Goal: Information Seeking & Learning: Learn about a topic

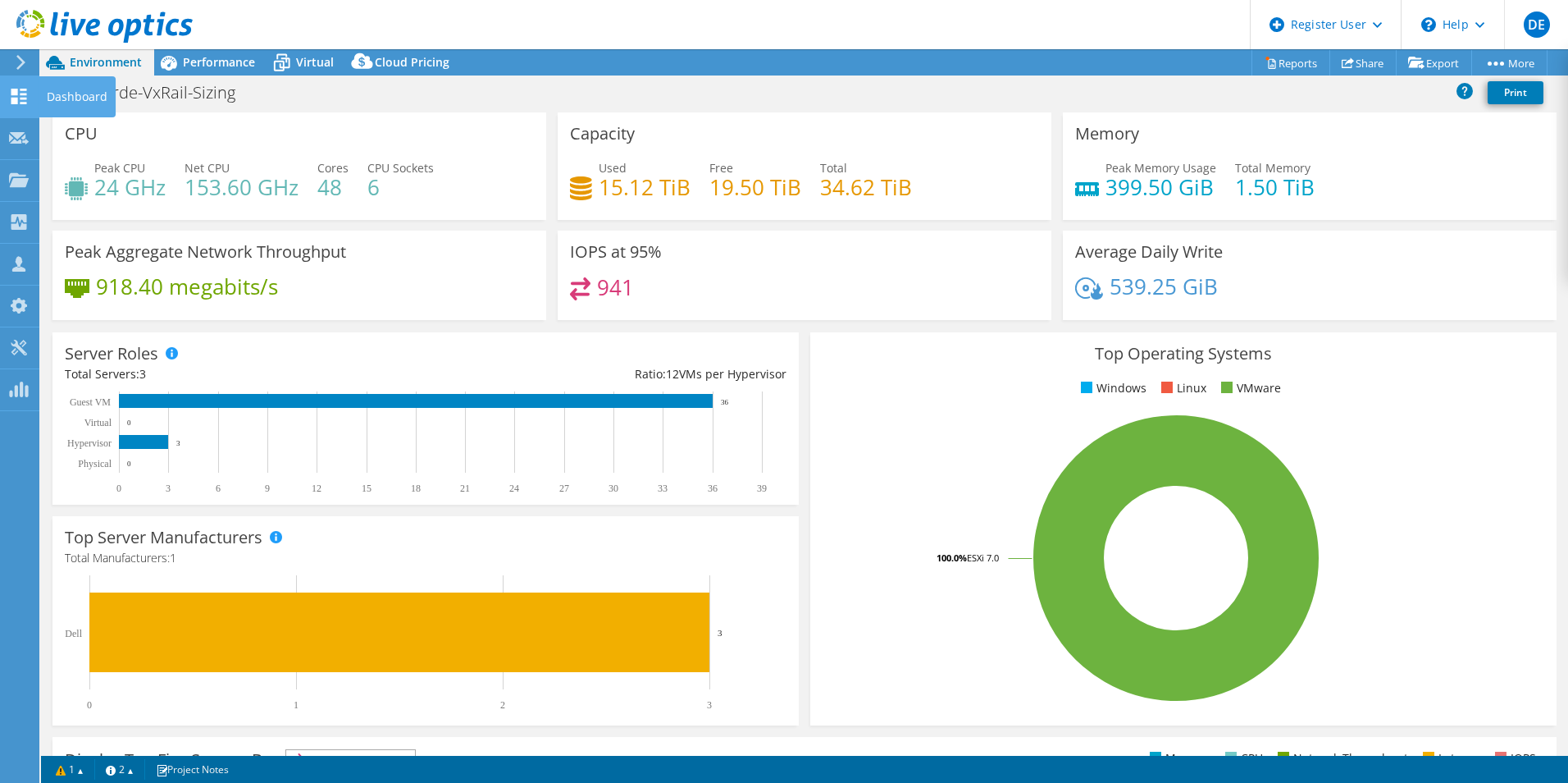
select select "USD"
click at [191, 66] on span "Performance" at bounding box center [219, 61] width 72 height 16
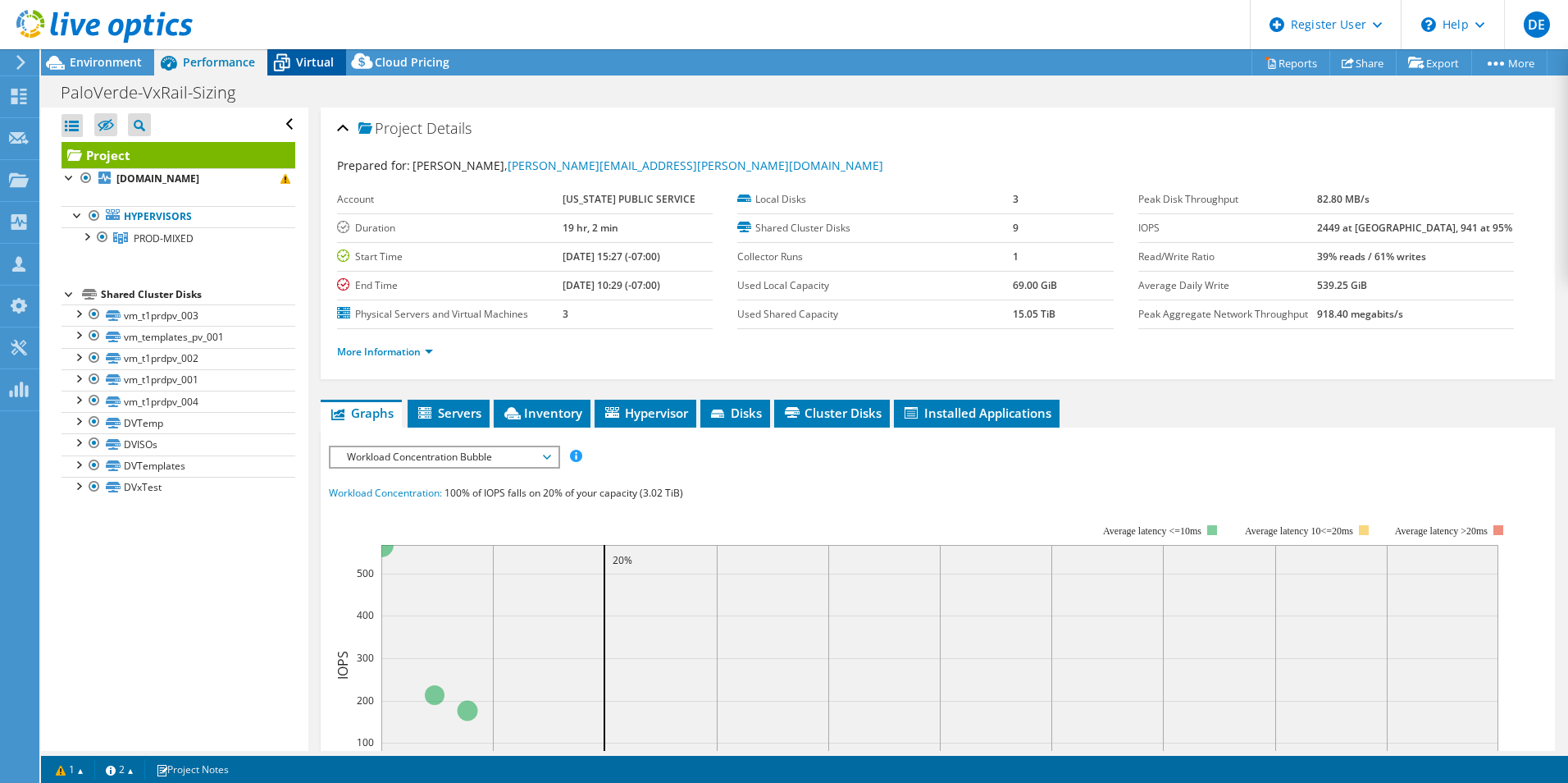
click at [310, 59] on span "Virtual" at bounding box center [315, 61] width 38 height 16
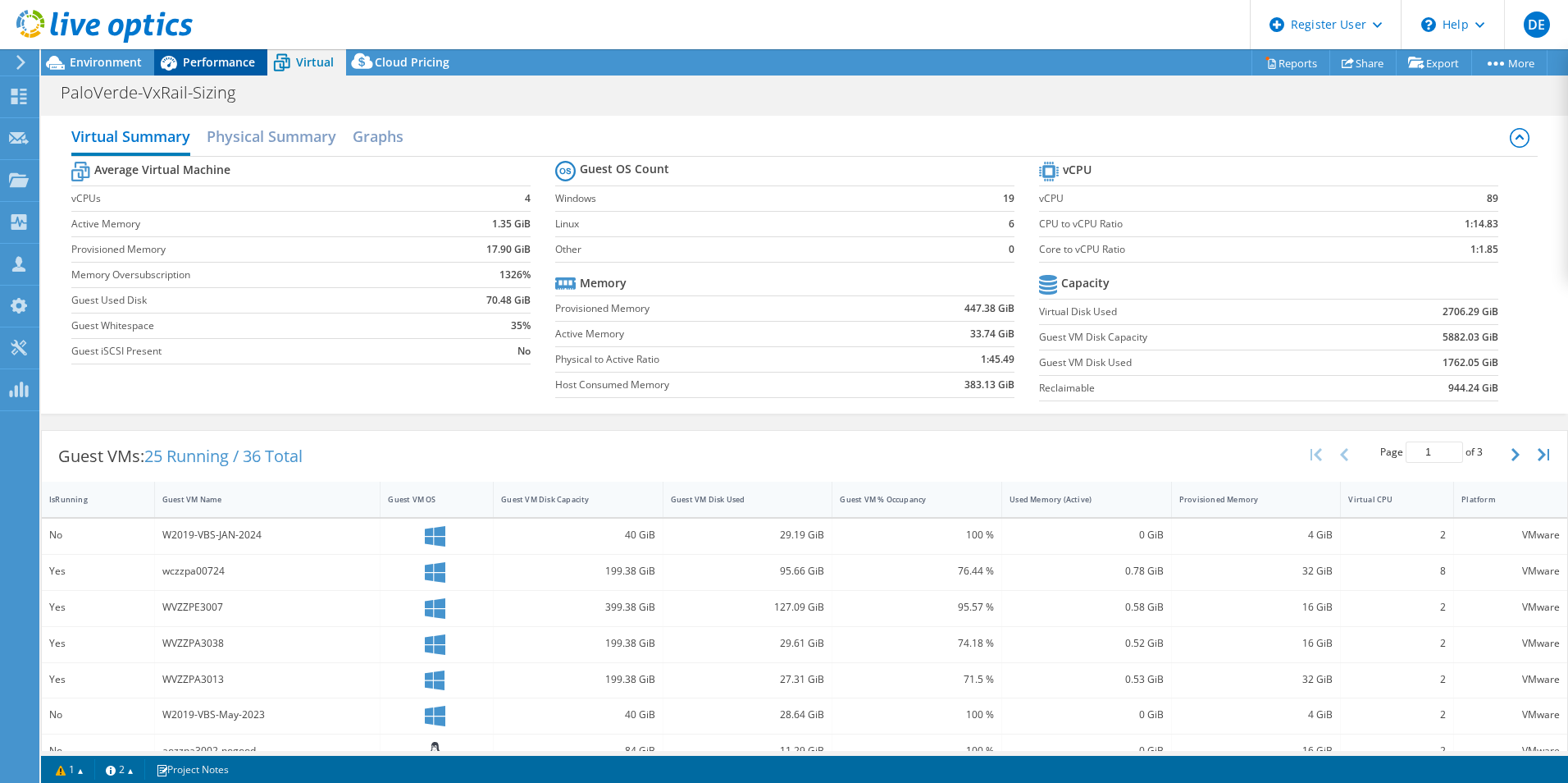
click at [227, 65] on span "Performance" at bounding box center [219, 61] width 72 height 16
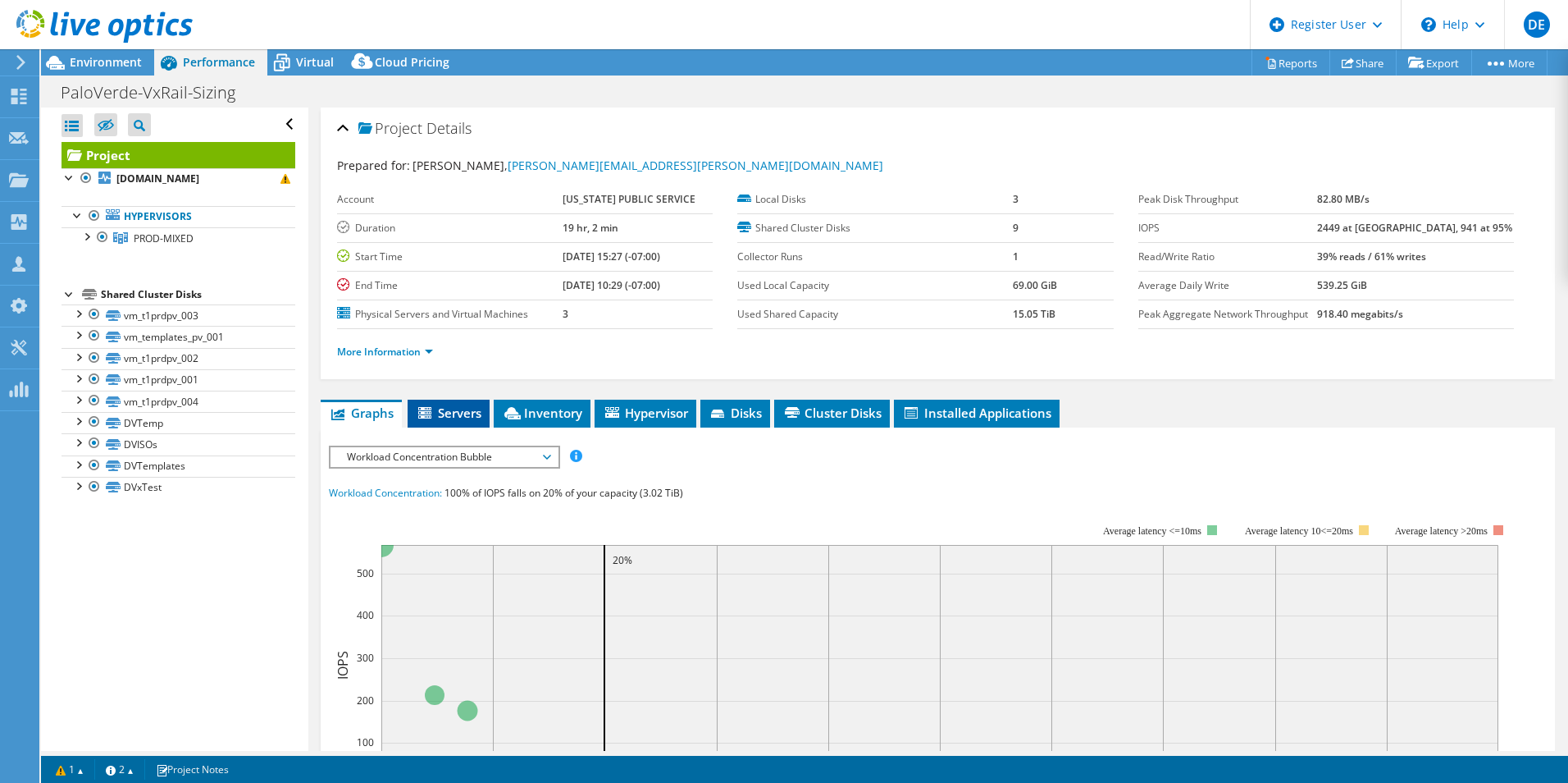
click at [444, 413] on span "Servers" at bounding box center [448, 413] width 65 height 17
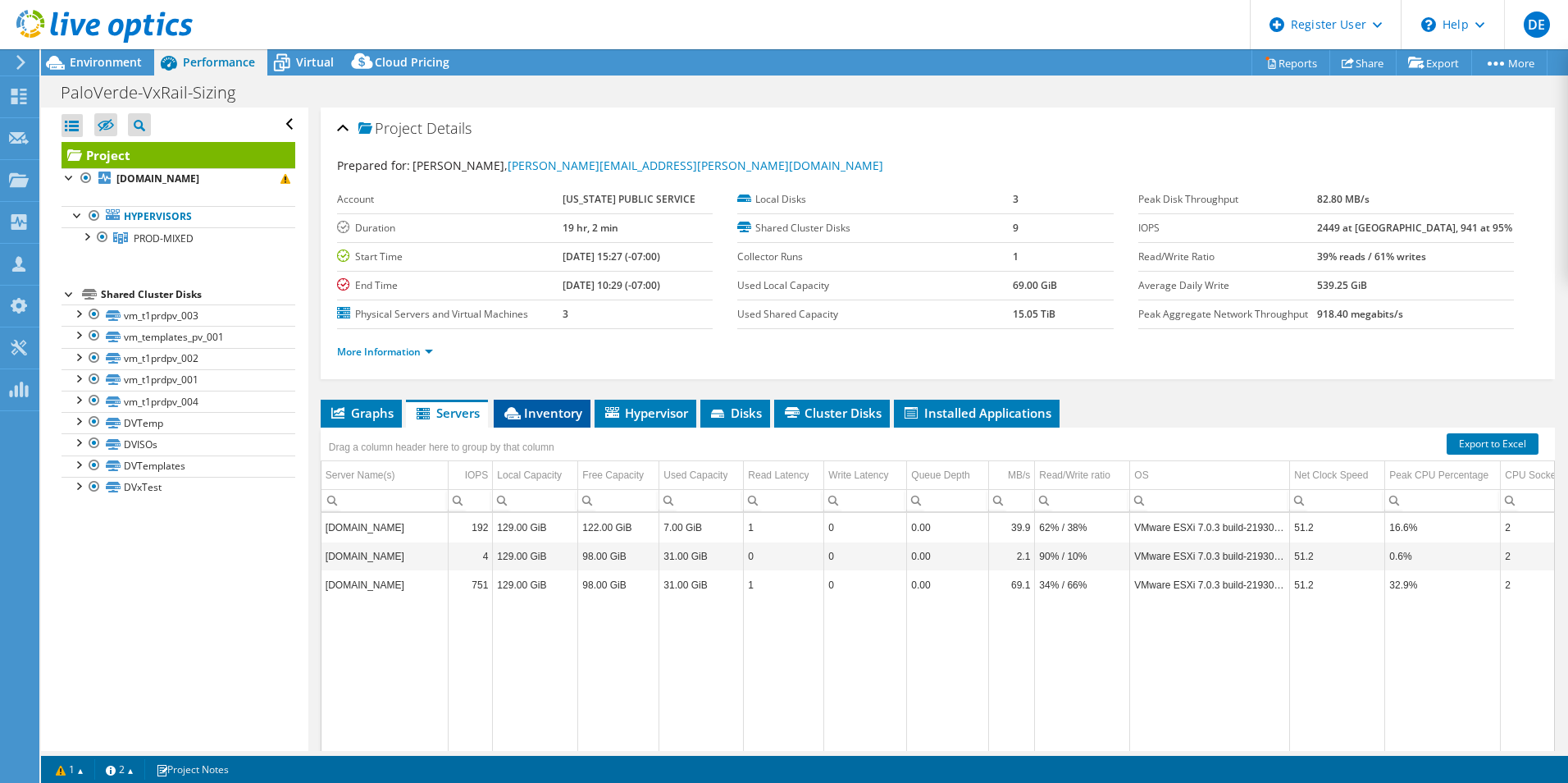
click at [565, 402] on li "Inventory" at bounding box center [542, 413] width 97 height 28
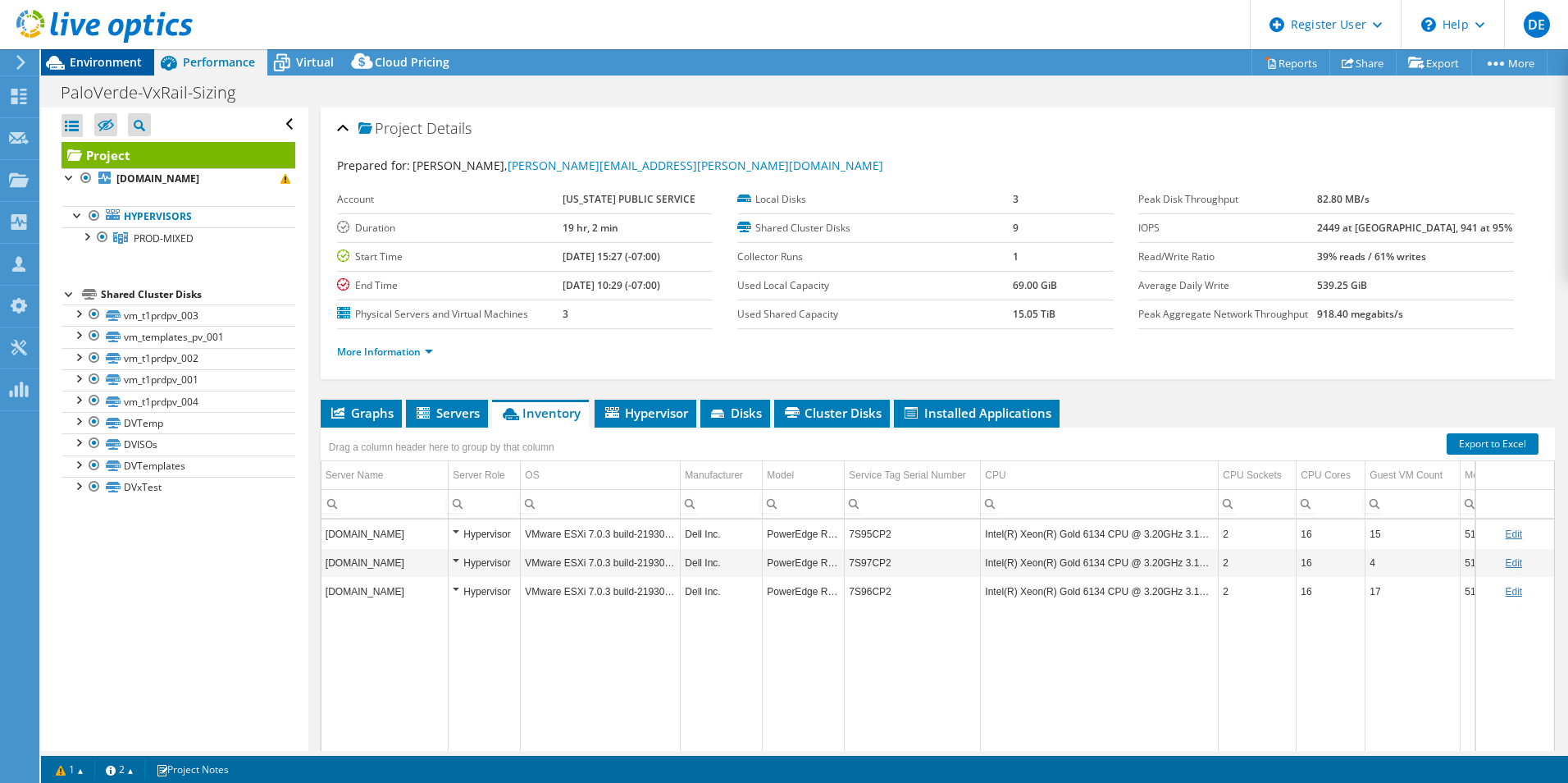
click at [87, 57] on span "Environment" at bounding box center [105, 61] width 72 height 16
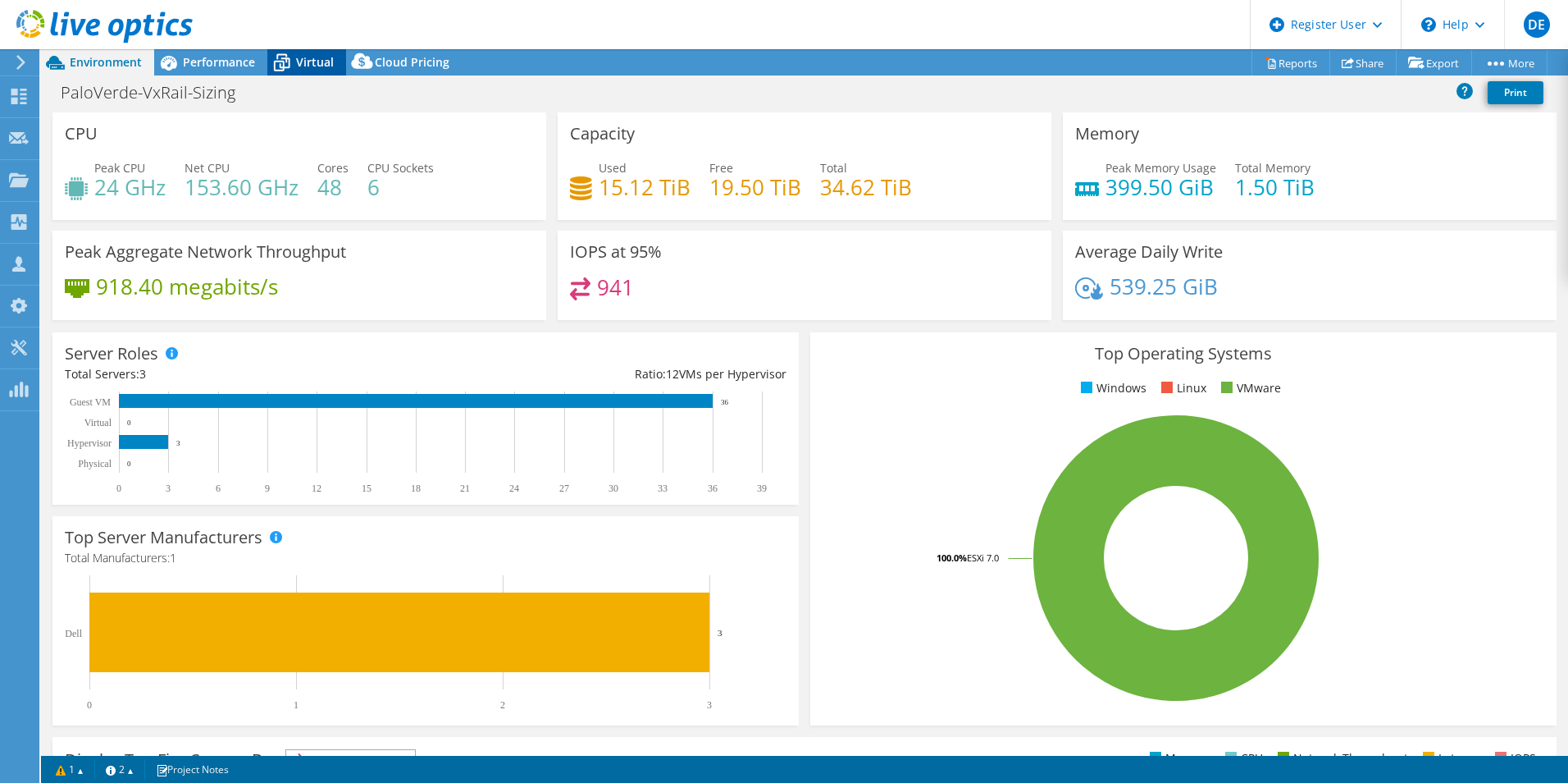
click at [307, 62] on span "Virtual" at bounding box center [315, 61] width 38 height 16
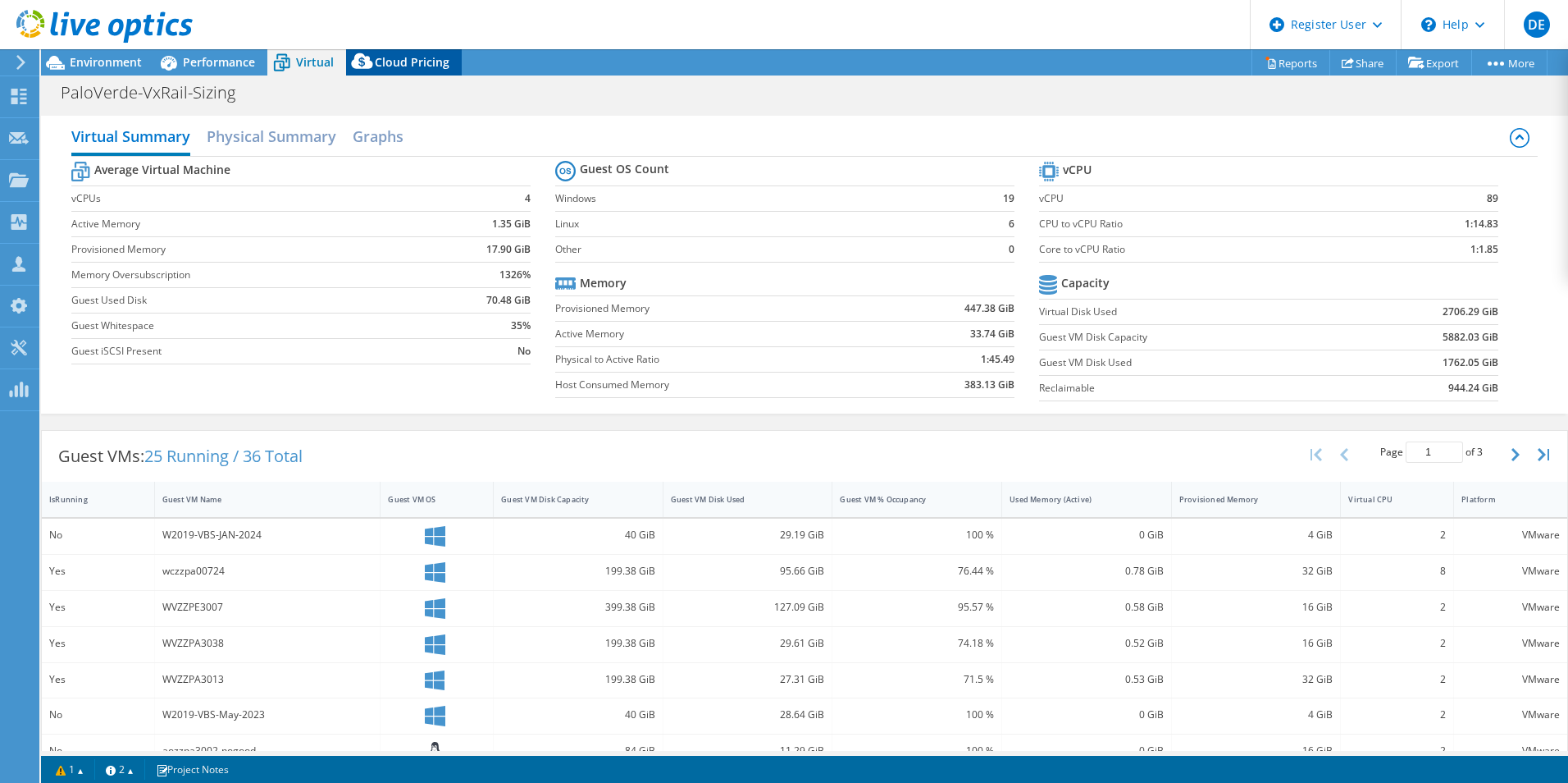
click at [398, 58] on span "Cloud Pricing" at bounding box center [413, 61] width 75 height 16
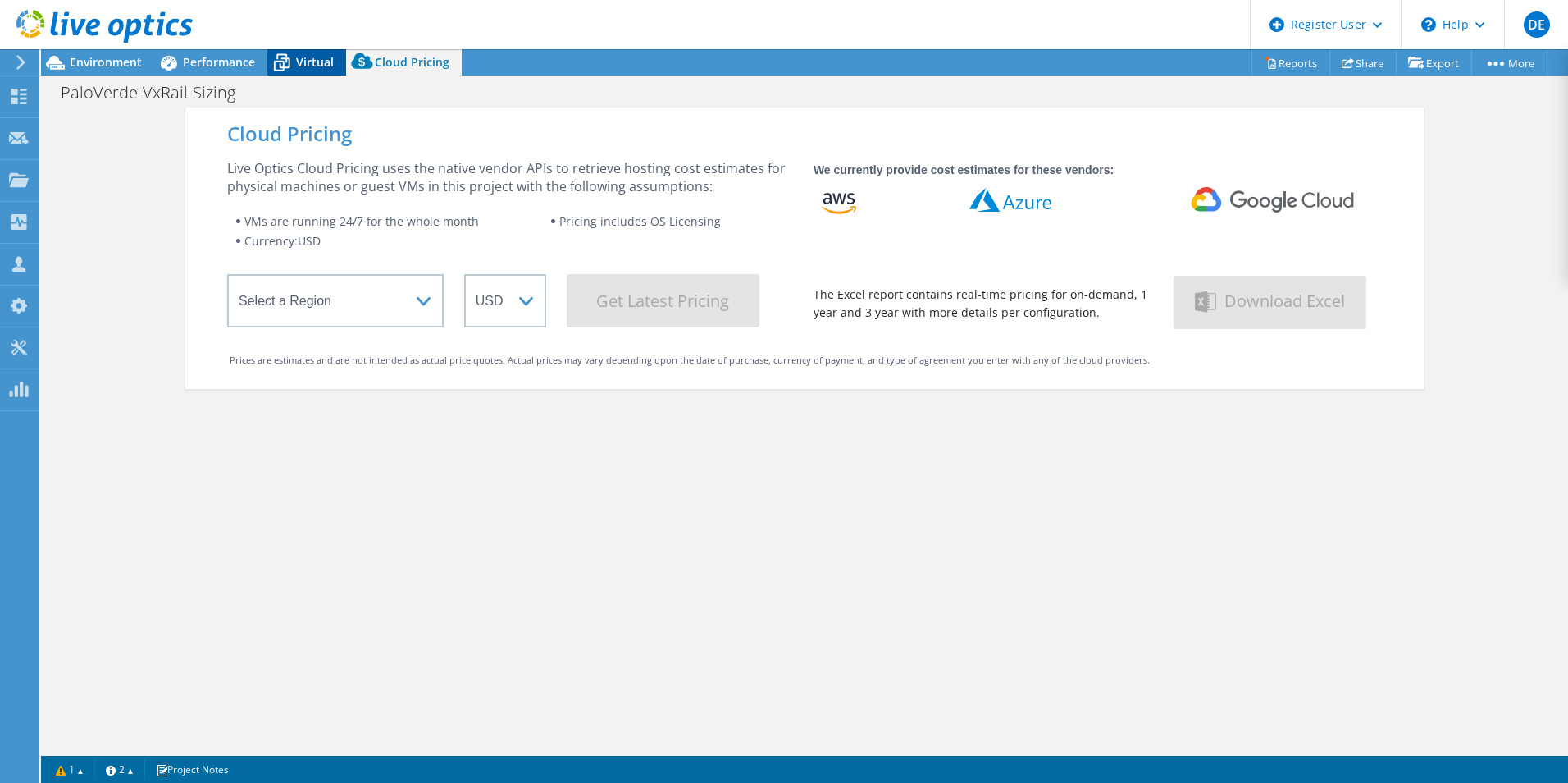
click at [285, 58] on icon at bounding box center [282, 64] width 17 height 13
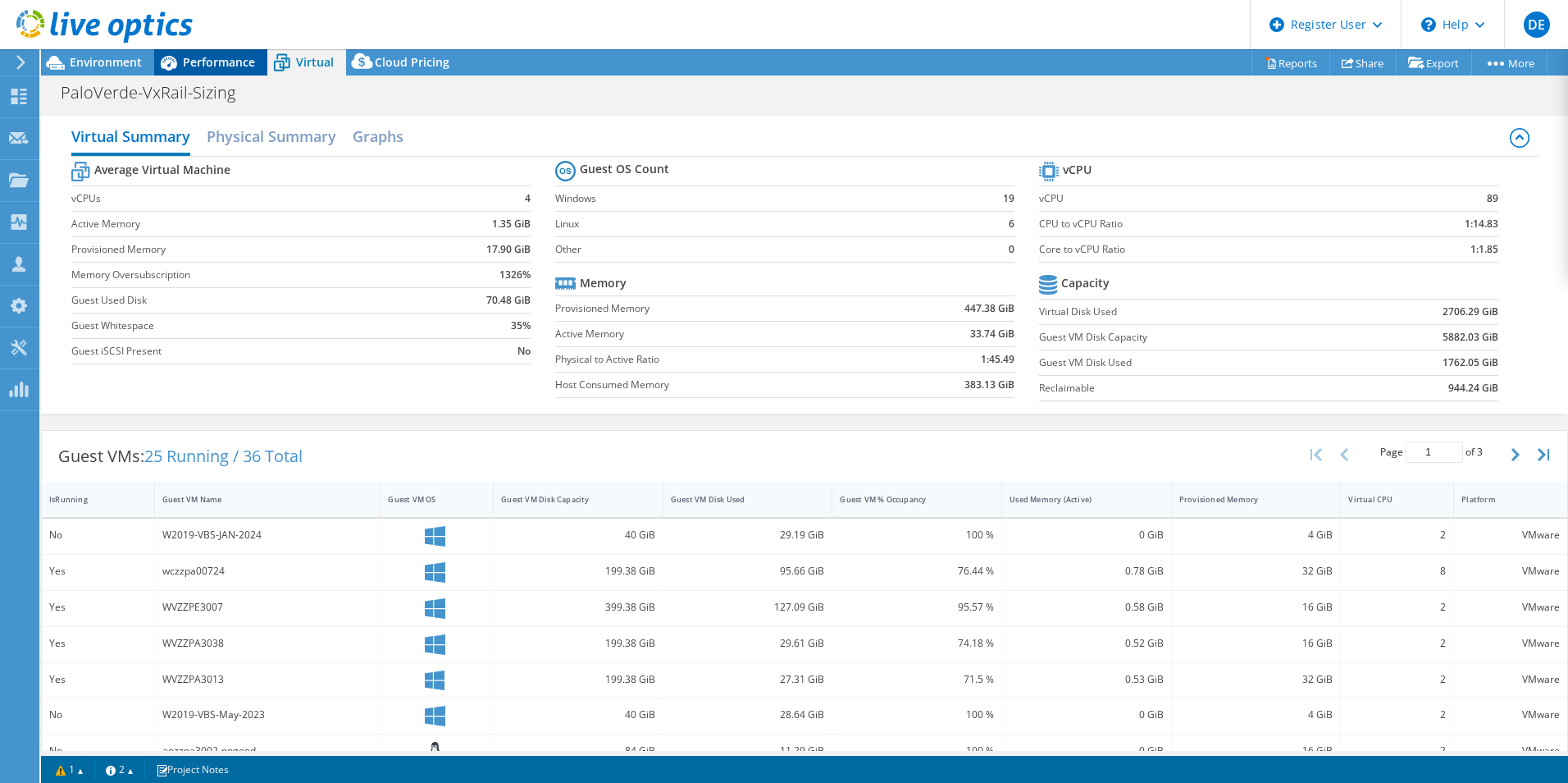
click at [236, 57] on span "Performance" at bounding box center [219, 61] width 72 height 16
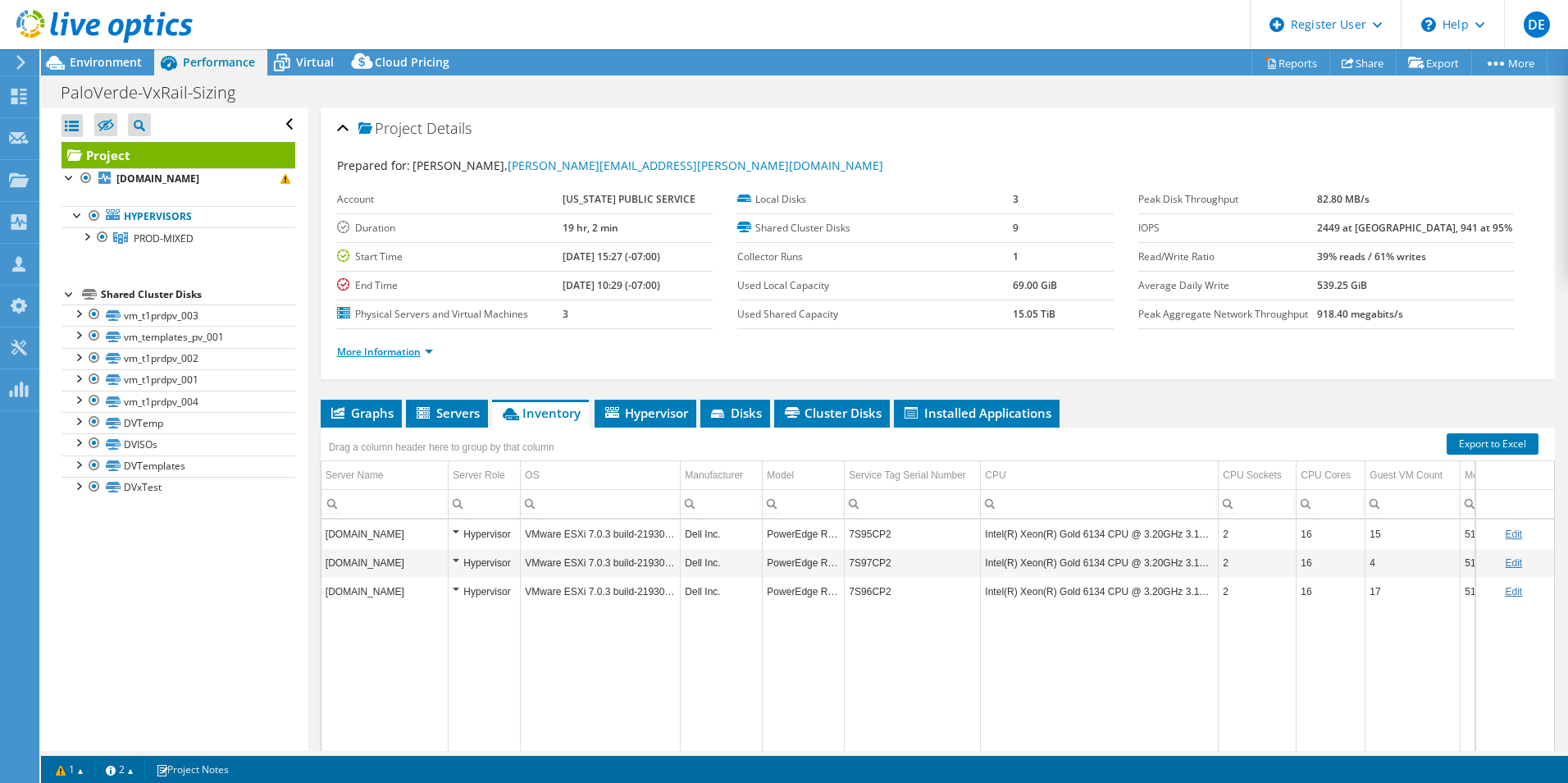
click at [428, 350] on link "More Information" at bounding box center [385, 351] width 96 height 14
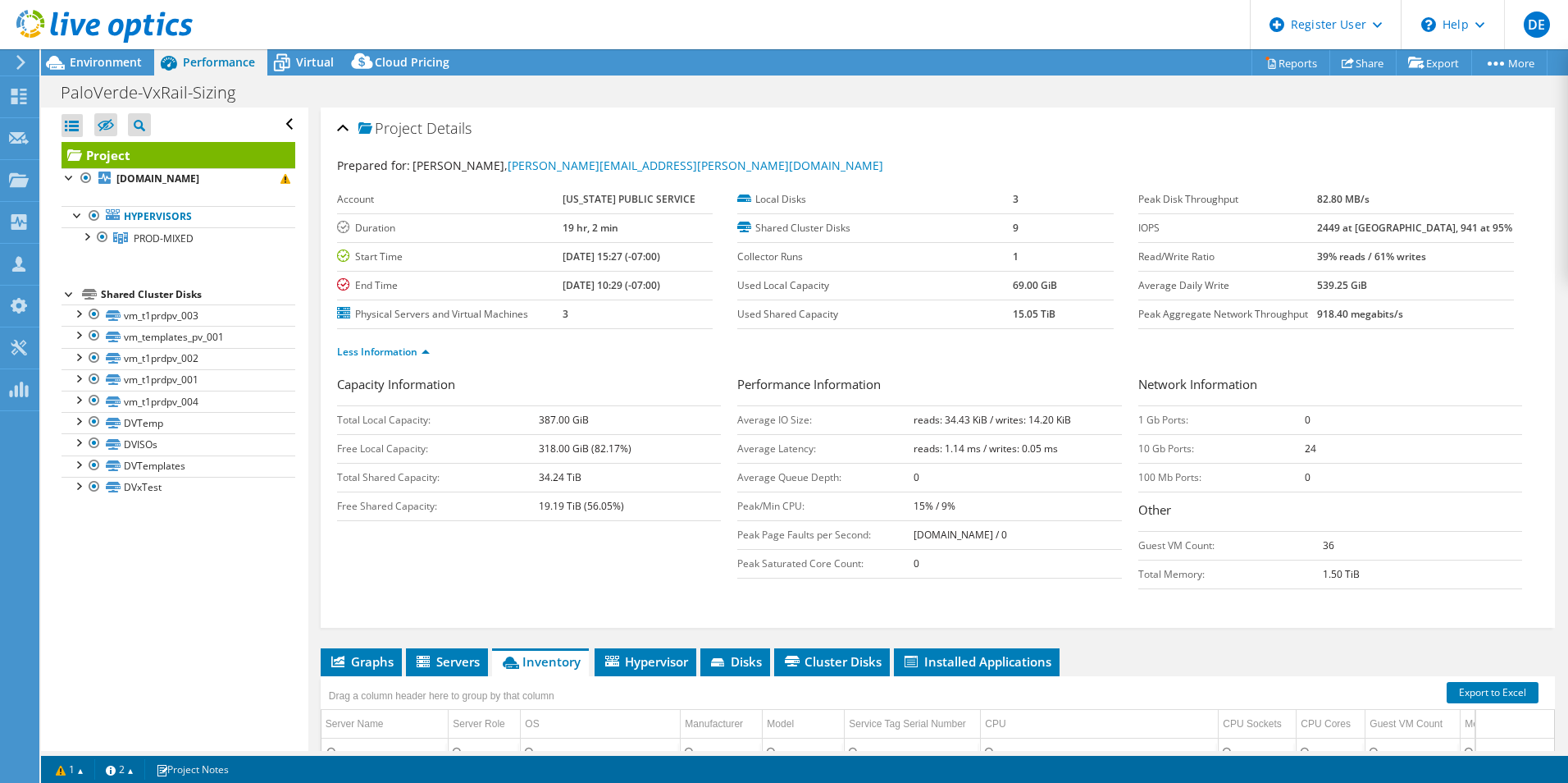
click at [431, 127] on span "Details" at bounding box center [449, 128] width 45 height 20
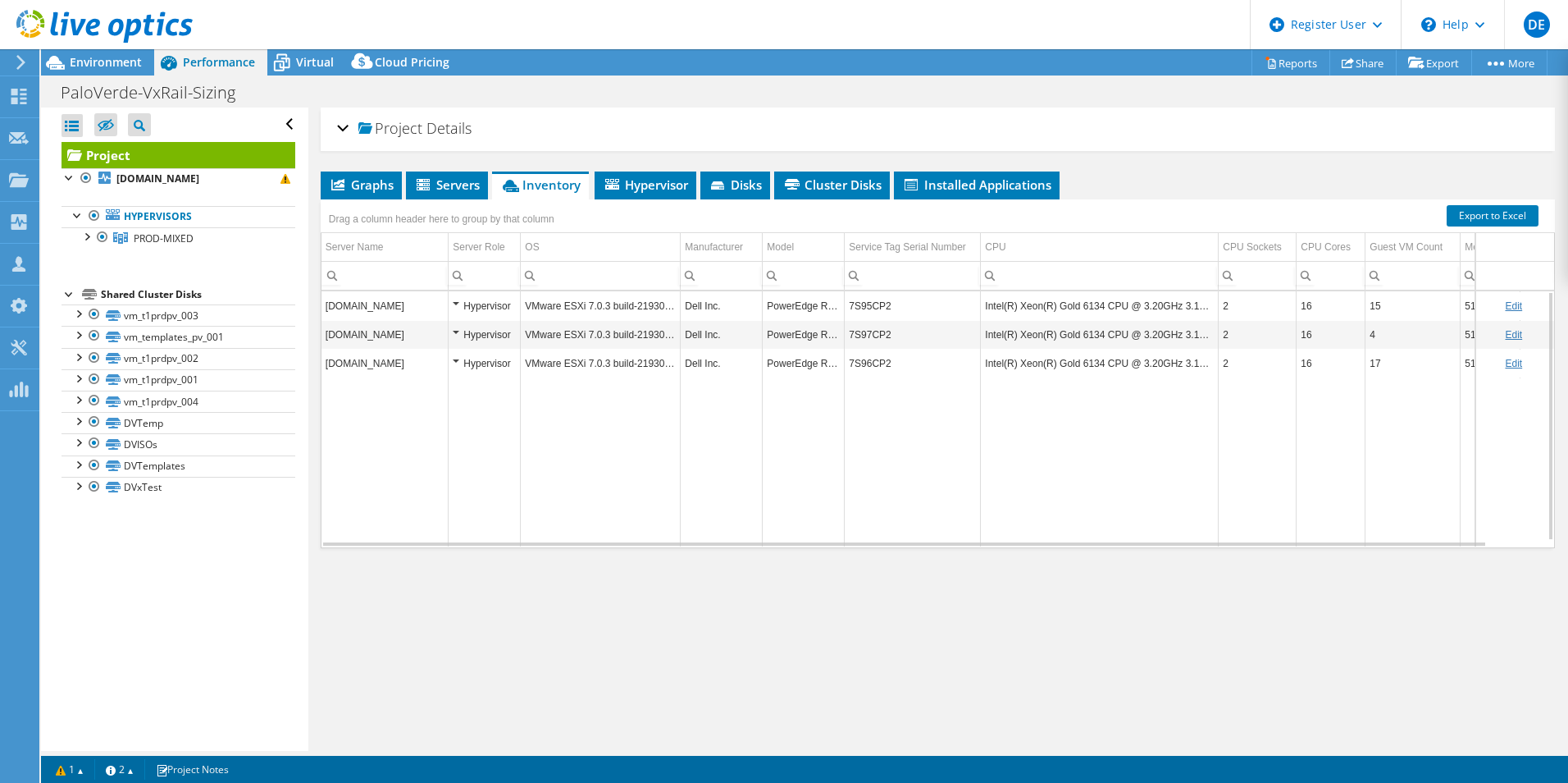
click at [146, 154] on link "Project" at bounding box center [178, 155] width 234 height 27
click at [138, 175] on b "[DOMAIN_NAME]" at bounding box center [158, 178] width 83 height 14
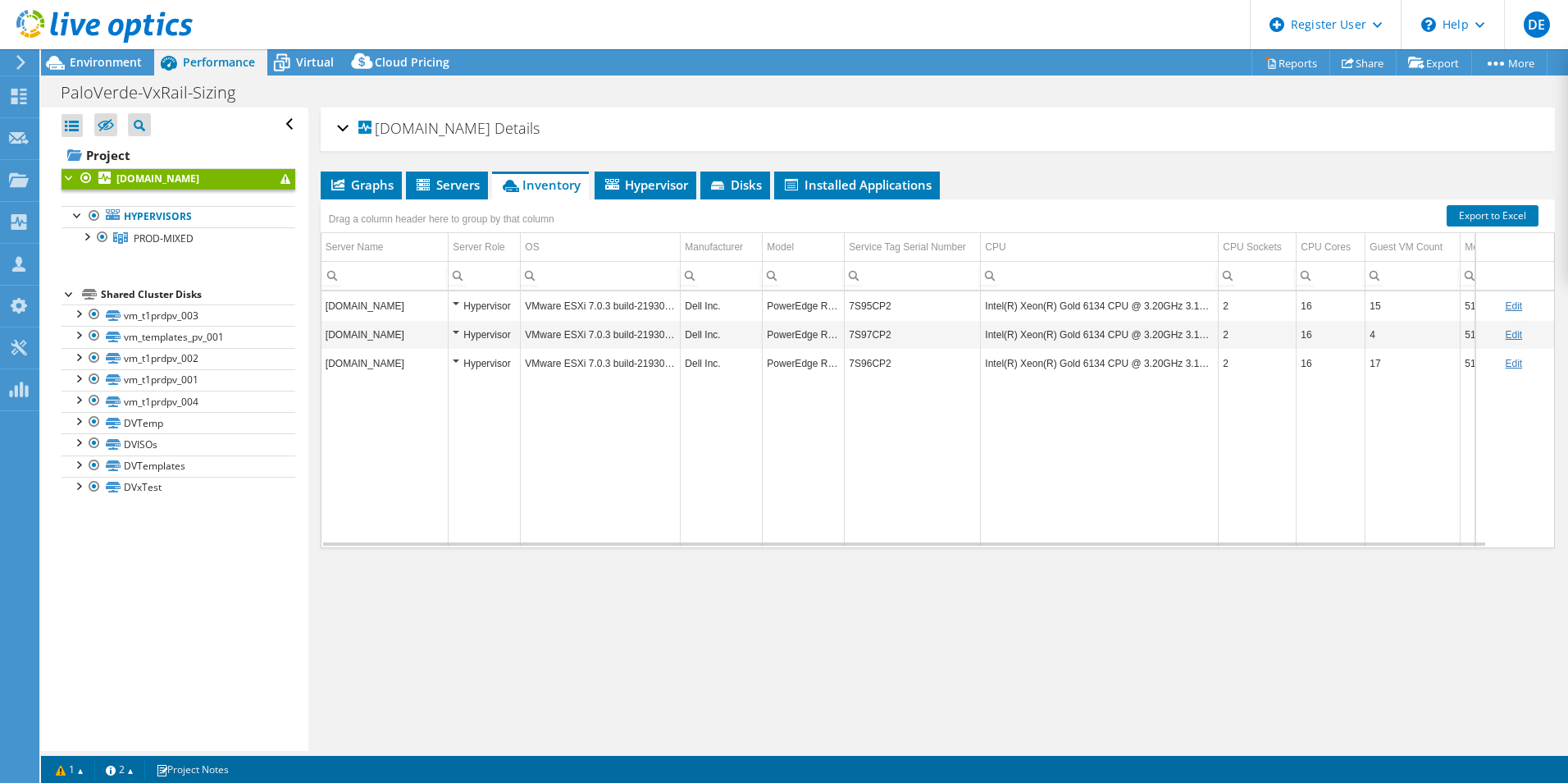
click at [701, 71] on div "Project Actions Project Actions Reports Share Export vSAN ReadyNode Sizer" at bounding box center [805, 62] width 1527 height 27
click at [80, 215] on div at bounding box center [78, 215] width 17 height 17
click at [91, 239] on div at bounding box center [86, 235] width 17 height 17
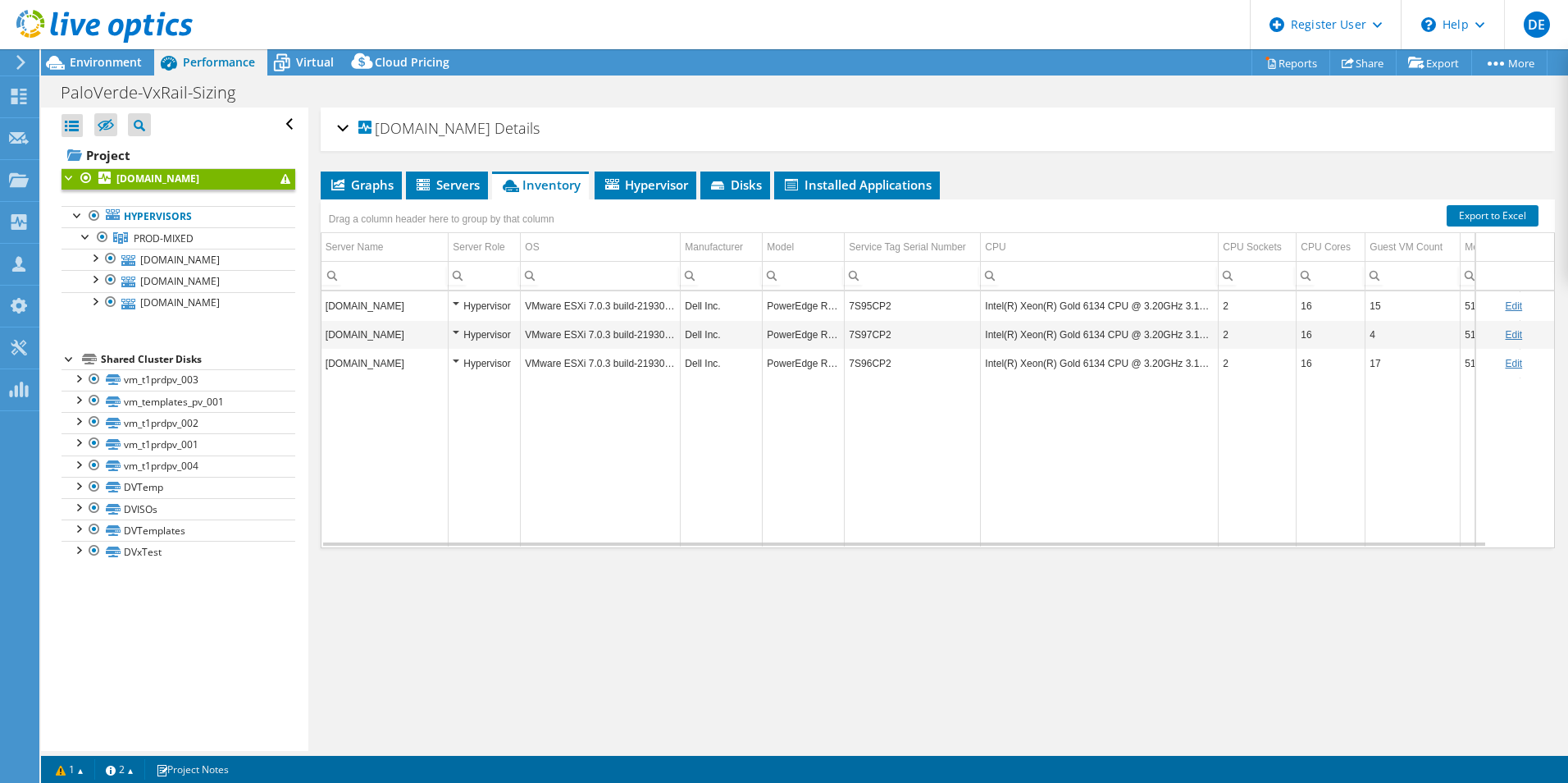
click at [200, 181] on b "[DOMAIN_NAME]" at bounding box center [158, 178] width 83 height 14
click at [345, 123] on div "[DOMAIN_NAME] Details" at bounding box center [938, 129] width 1202 height 36
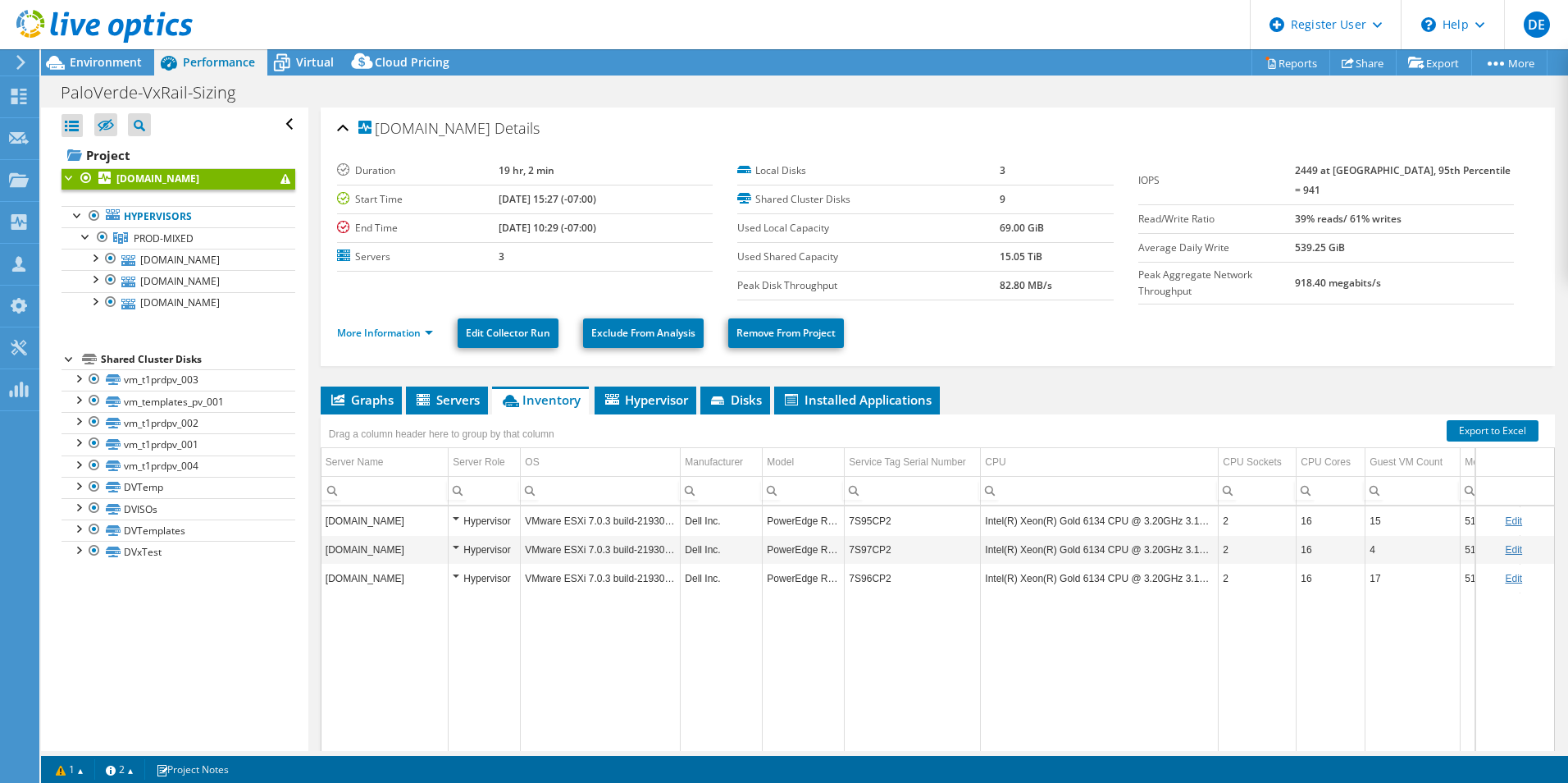
click at [114, 27] on icon at bounding box center [104, 27] width 176 height 34
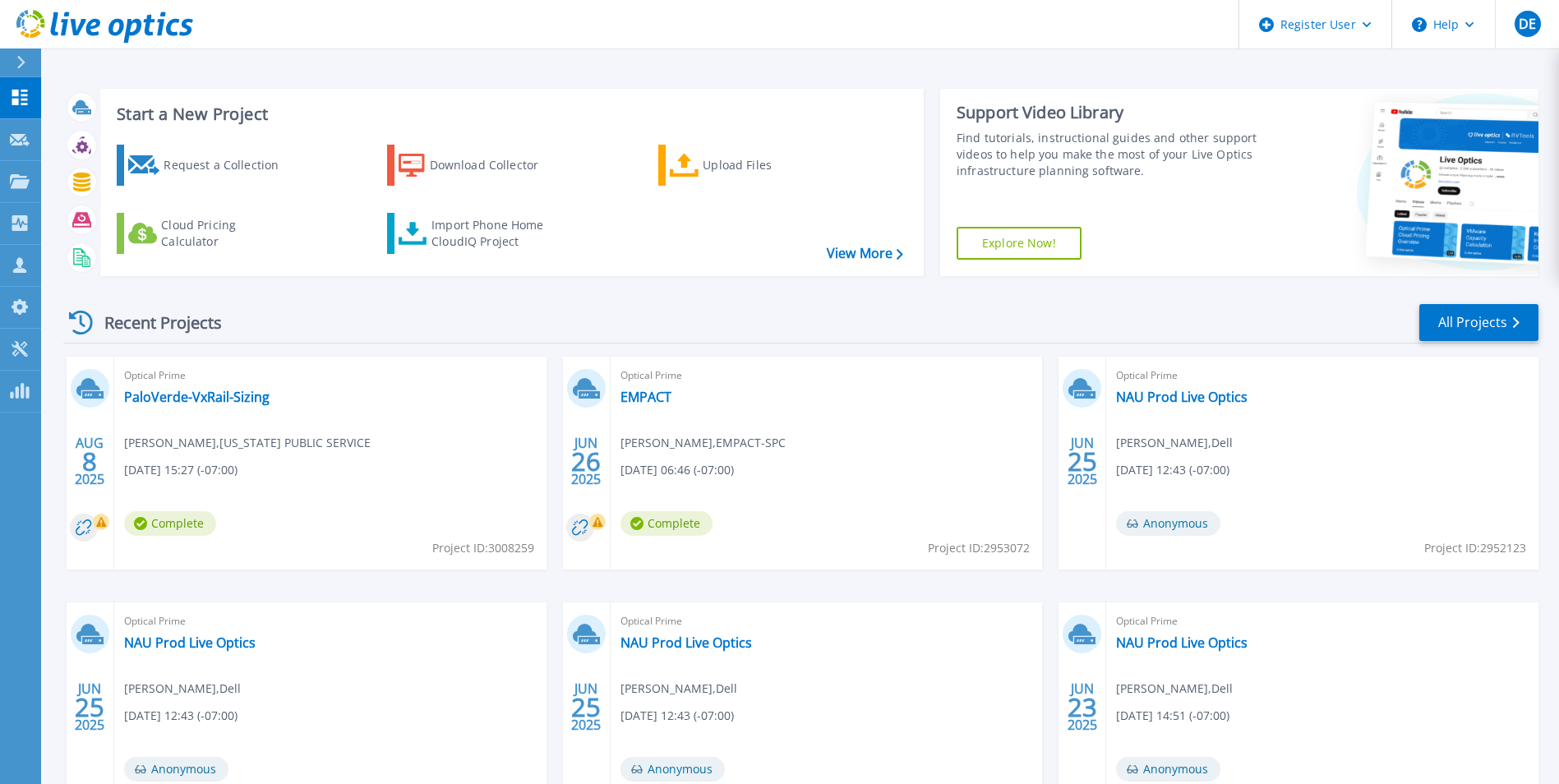
click at [524, 548] on span "Project ID: 3008259" at bounding box center [483, 548] width 102 height 18
copy span "3008259"
drag, startPoint x: 241, startPoint y: 398, endPoint x: 251, endPoint y: 398, distance: 10.0
click at [241, 398] on link "PaloVerde-VxRail-Sizing" at bounding box center [197, 397] width 145 height 17
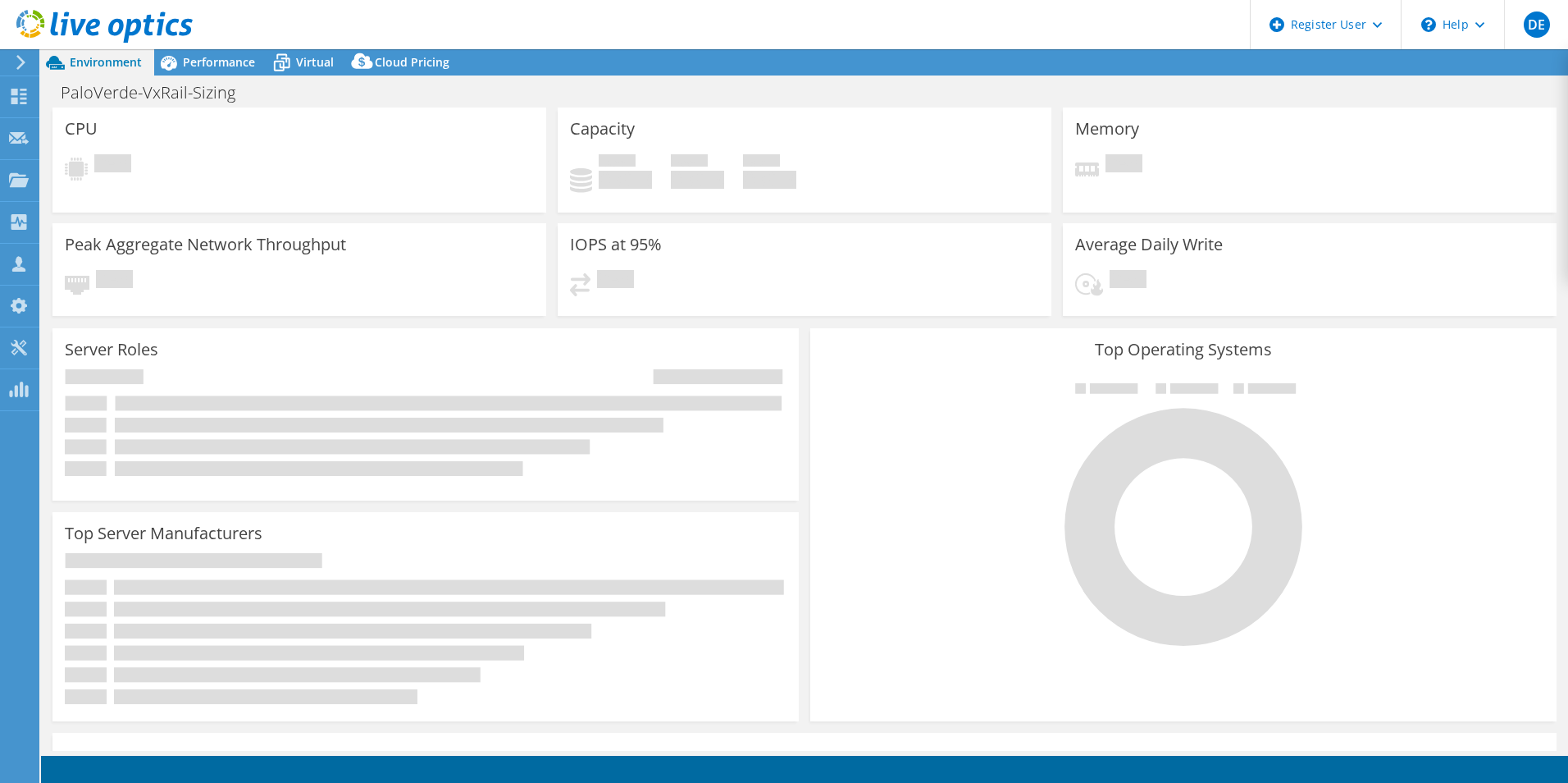
select select "USD"
